Goal: Information Seeking & Learning: Learn about a topic

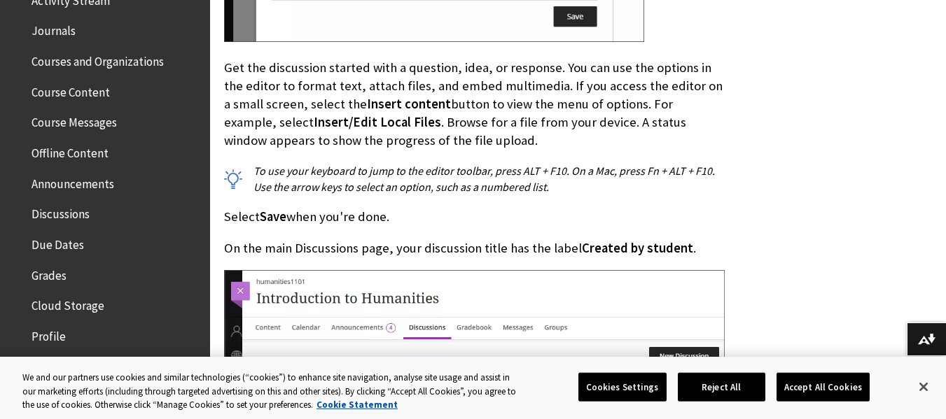
scroll to position [394, 0]
click at [78, 88] on span "Course Content" at bounding box center [70, 89] width 78 height 19
click at [94, 235] on span "Due Dates" at bounding box center [108, 244] width 186 height 24
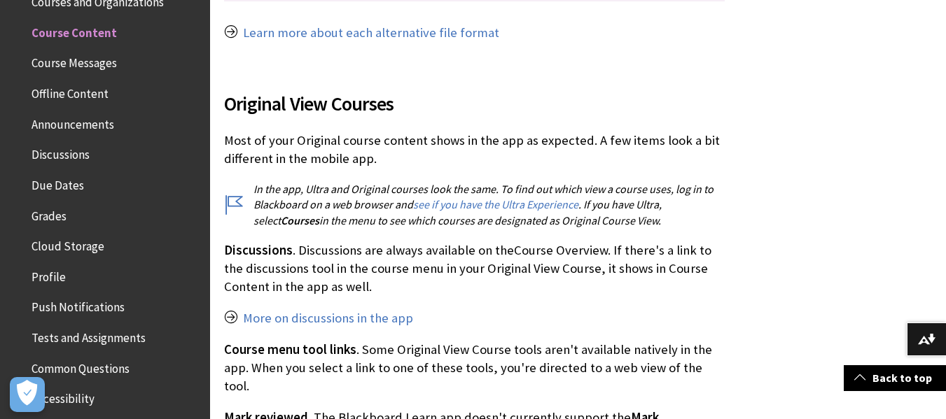
scroll to position [1923, 0]
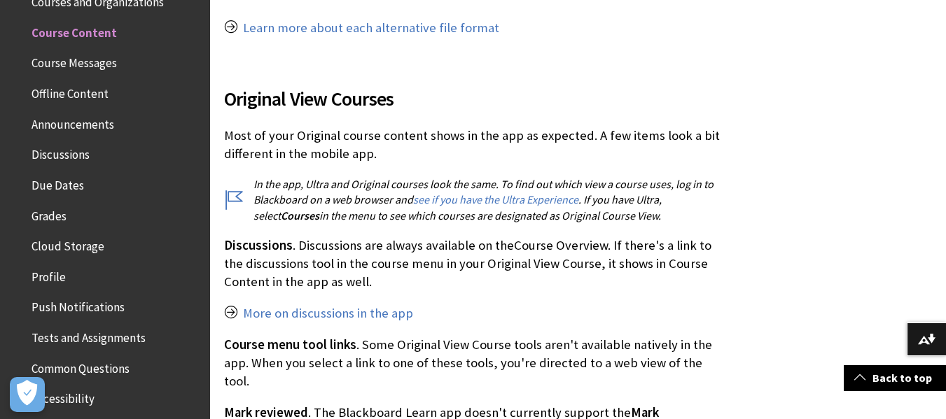
click at [542, 314] on p "More on discussions in the app" at bounding box center [474, 313] width 500 height 18
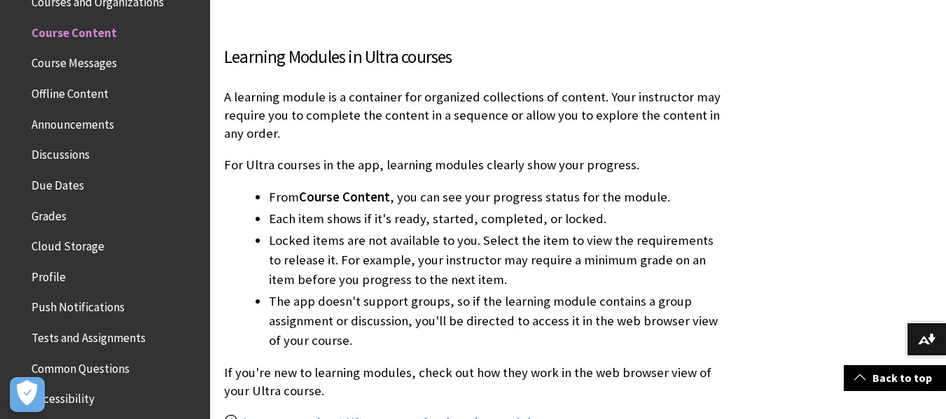
scroll to position [0, 0]
